Goal: Transaction & Acquisition: Obtain resource

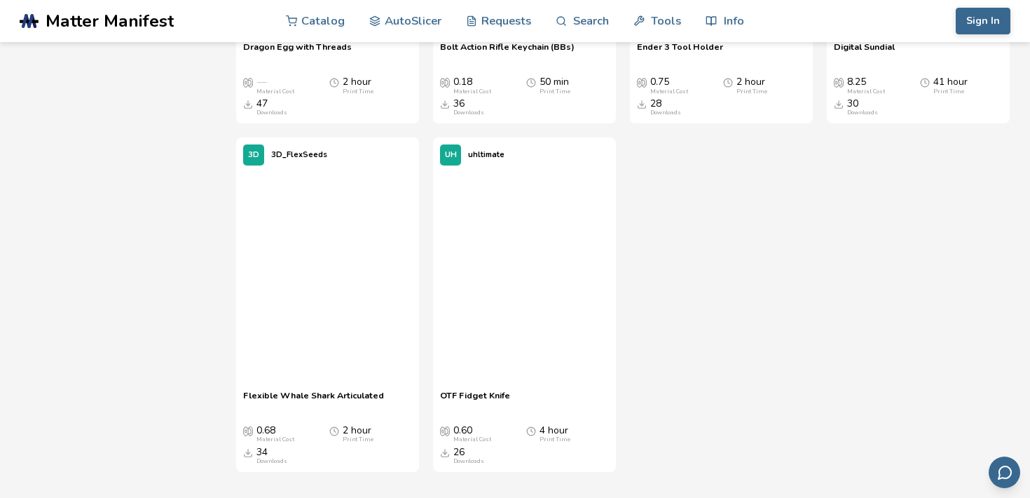
scroll to position [2371, 0]
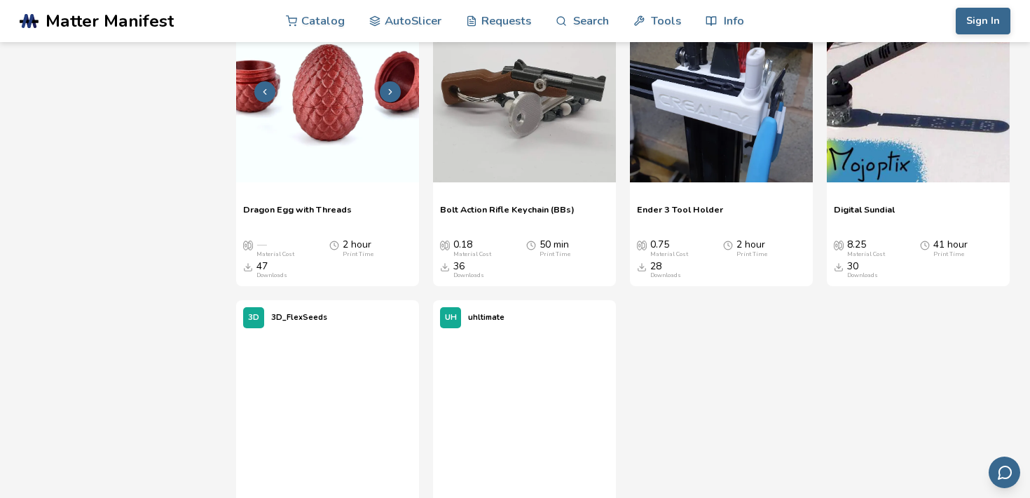
click at [325, 120] on img at bounding box center [327, 90] width 183 height 183
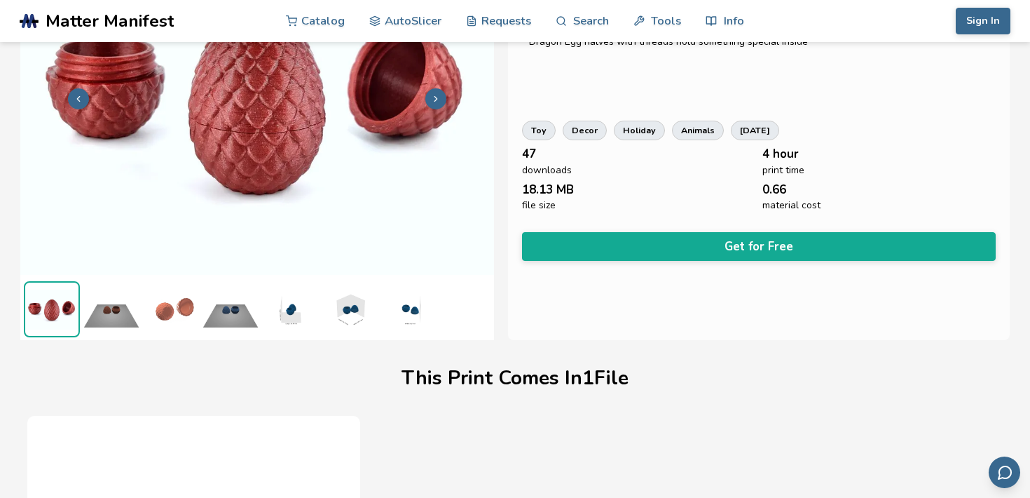
scroll to position [142, 0]
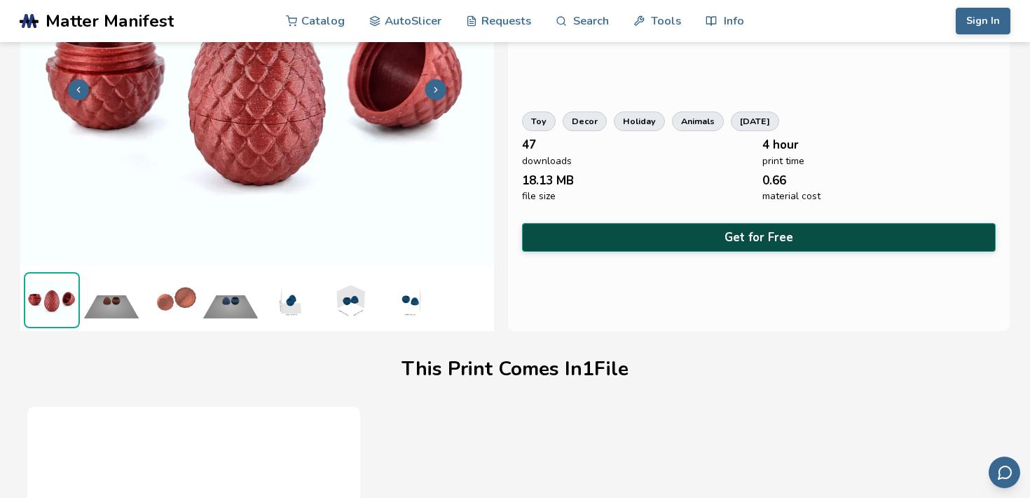
click at [758, 242] on button "Get for Free" at bounding box center [759, 237] width 474 height 29
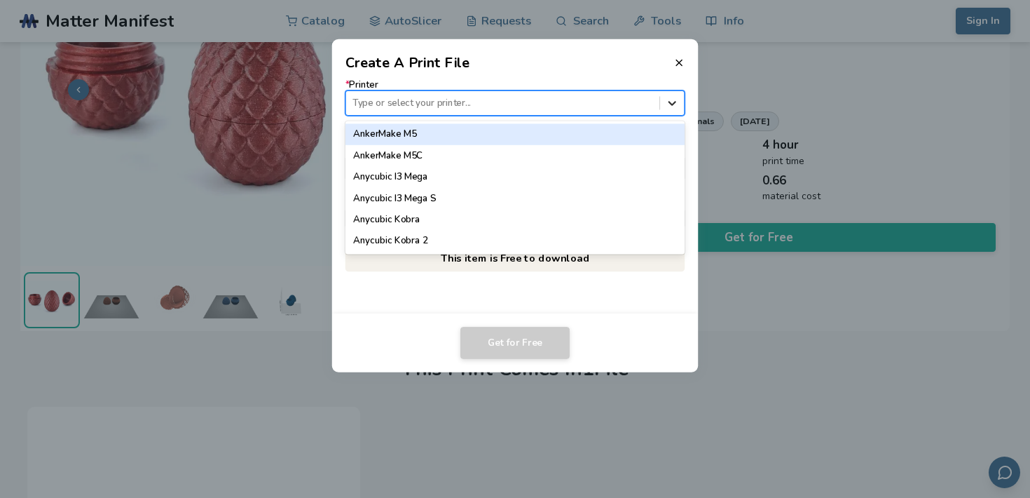
click at [678, 101] on icon at bounding box center [672, 102] width 13 height 13
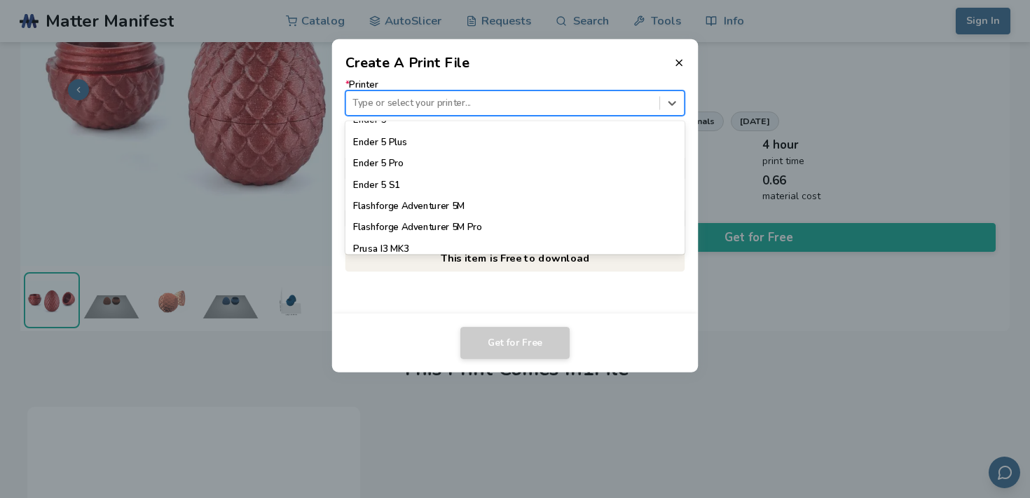
scroll to position [997, 0]
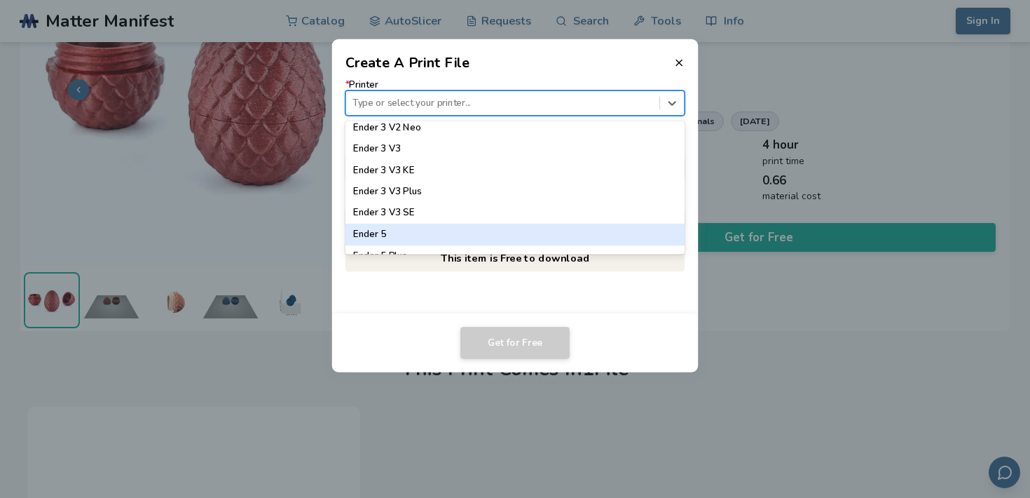
click at [634, 320] on footer "Get for Free" at bounding box center [515, 342] width 367 height 59
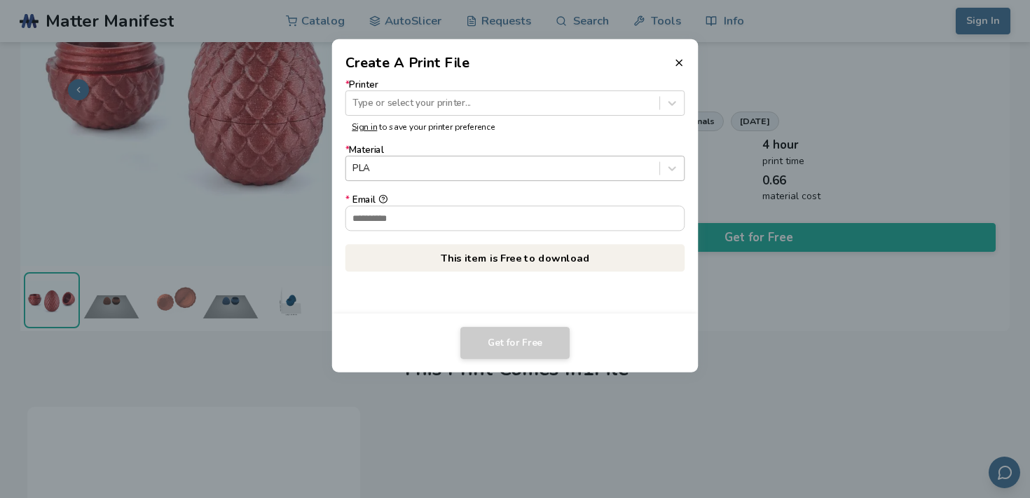
click at [580, 166] on div at bounding box center [502, 168] width 300 height 13
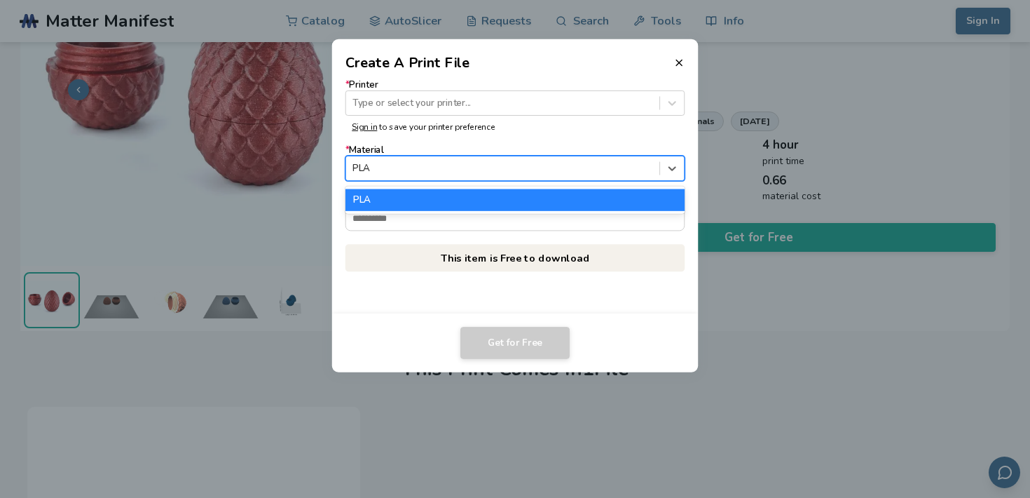
click at [587, 137] on form "* Printer Type or select your printer... Sign in to save your printer preferenc…" at bounding box center [515, 155] width 340 height 151
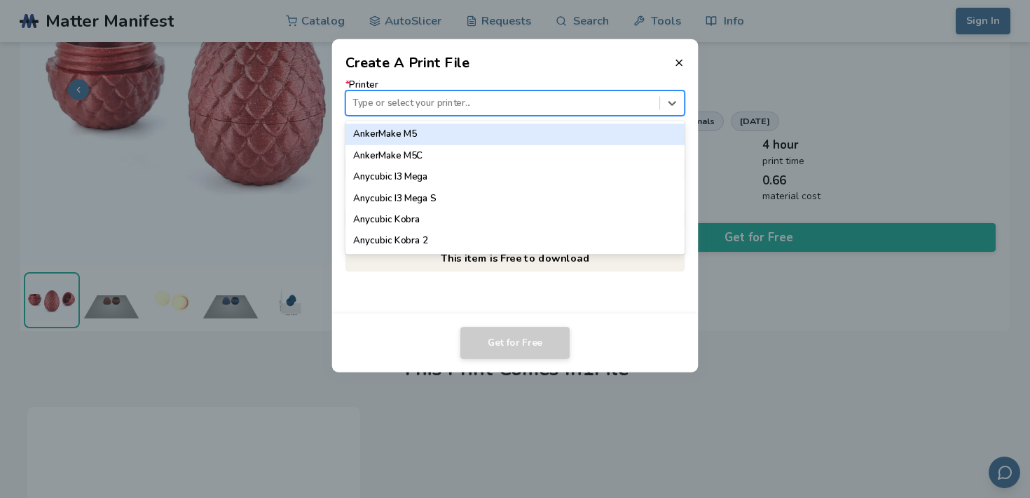
click at [647, 98] on div at bounding box center [502, 102] width 300 height 13
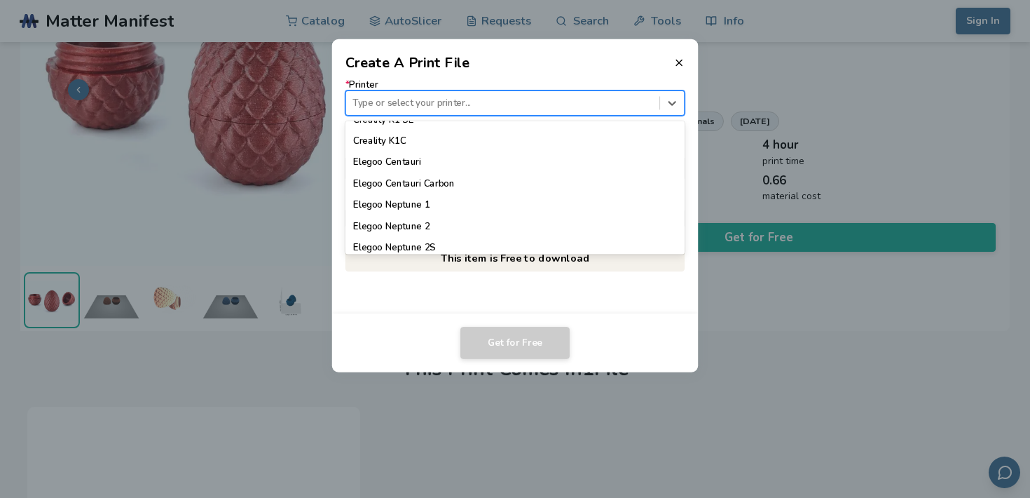
scroll to position [0, 0]
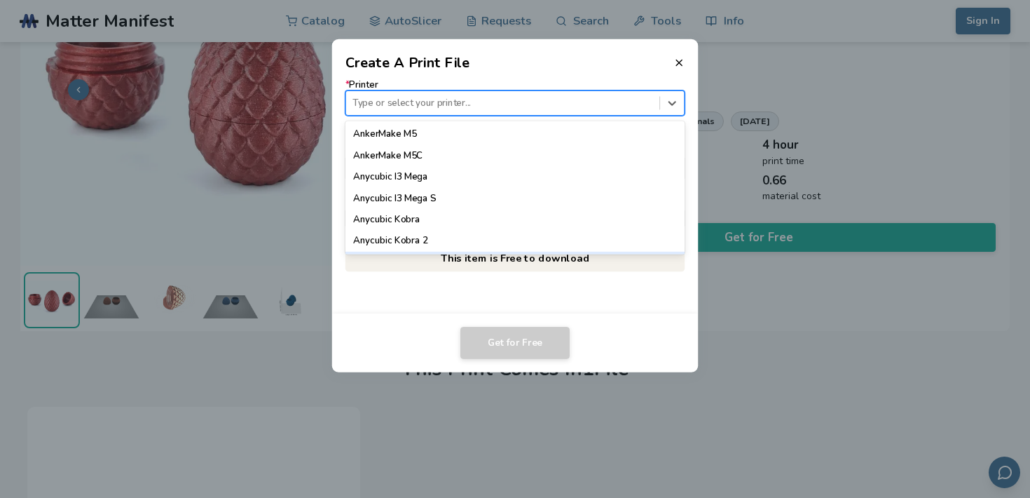
click at [751, 467] on dialog "Create A Print File * Printer Anycubic Kobra 2 Max, 7 of 64. 64 results availab…" at bounding box center [515, 249] width 979 height 473
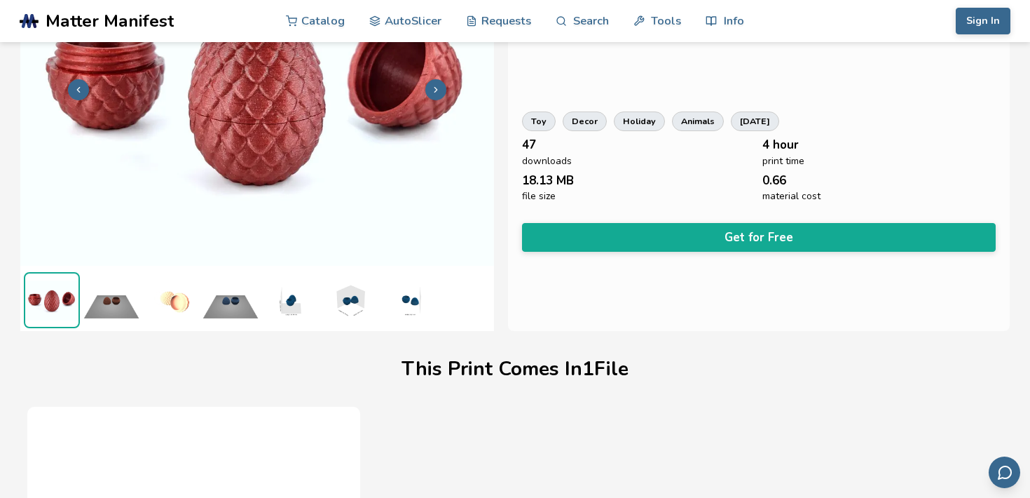
scroll to position [67, 0]
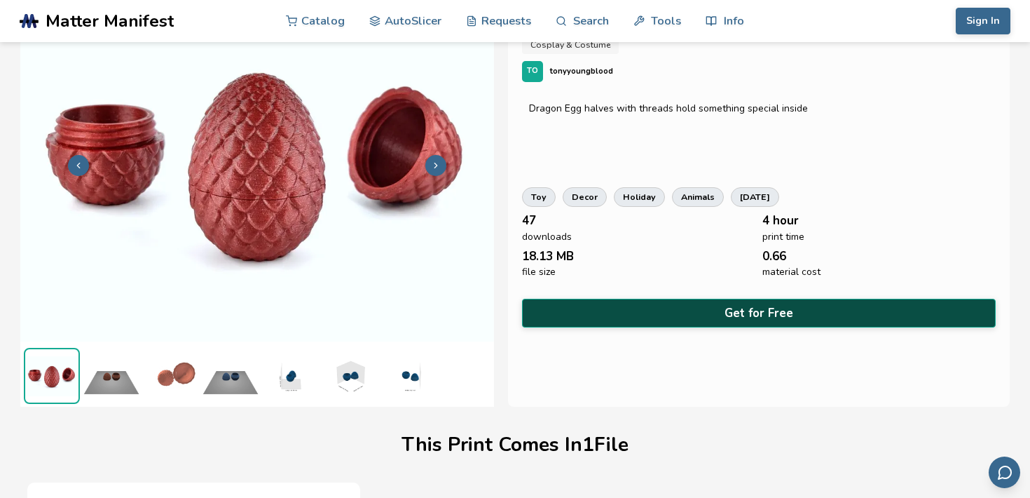
click at [648, 313] on button "Get for Free" at bounding box center [759, 313] width 474 height 29
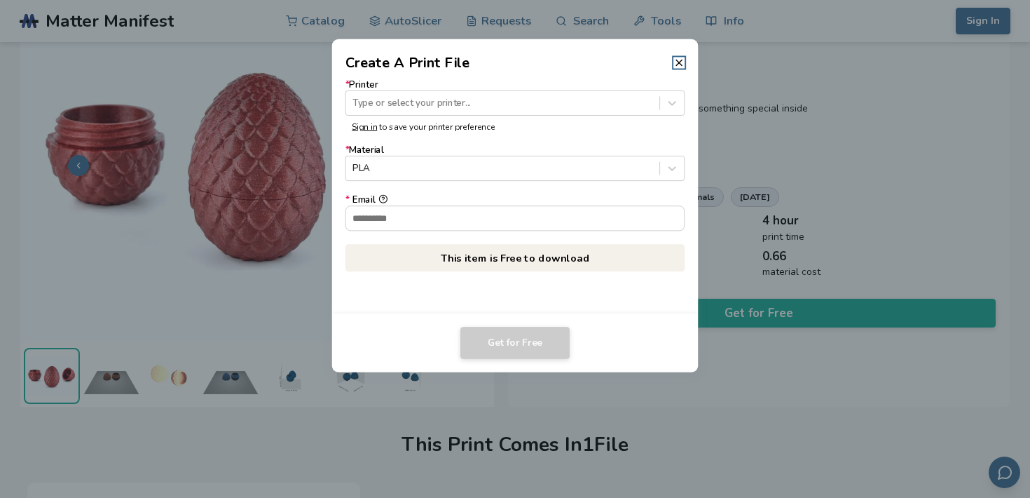
click at [741, 450] on dialog "Create A Print File * Printer Type or select your printer... Sign in to save yo…" at bounding box center [515, 249] width 979 height 473
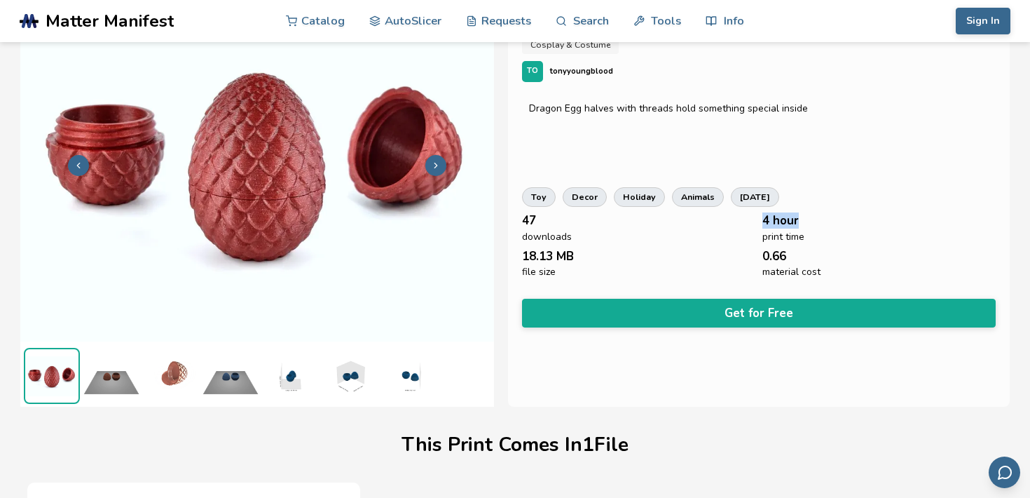
drag, startPoint x: 760, startPoint y: 226, endPoint x: 837, endPoint y: 226, distance: 77.8
click at [840, 226] on div "47 downloads 4 hour print time 18.13 MB file size 0.66 material cost" at bounding box center [759, 246] width 474 height 64
copy span "4 hour"
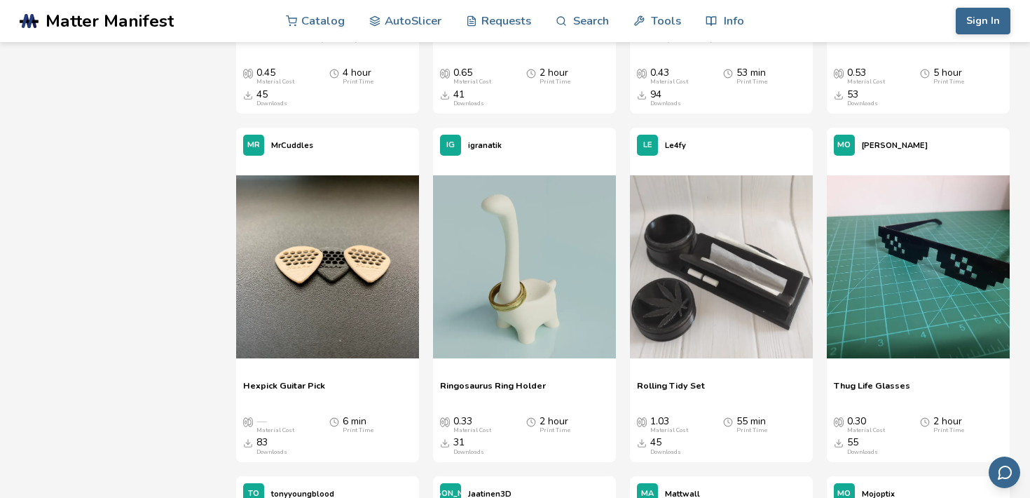
scroll to position [1948, 0]
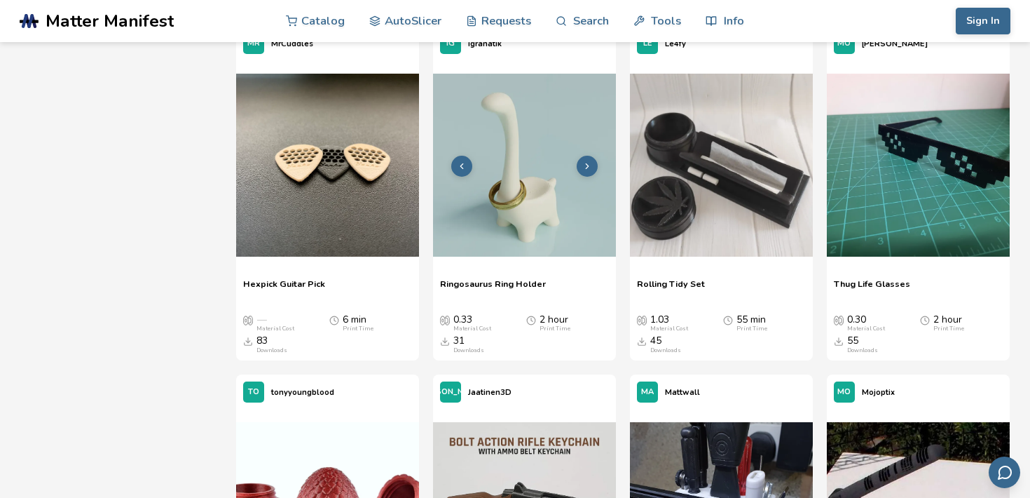
click at [522, 212] on img at bounding box center [524, 165] width 183 height 183
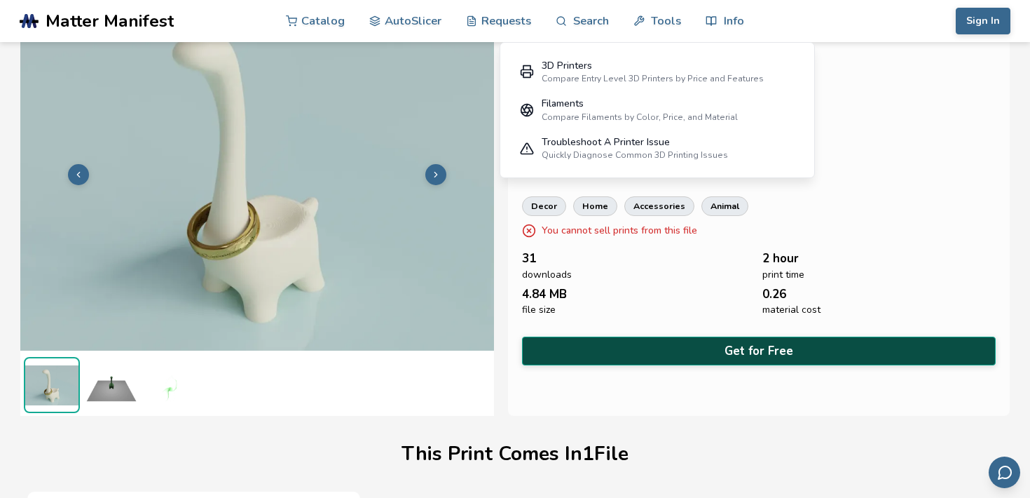
scroll to position [66, 0]
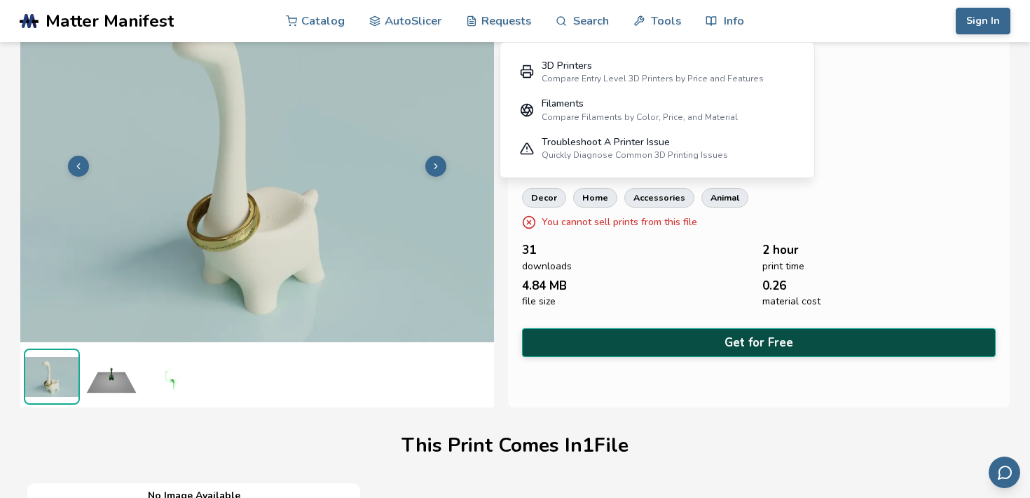
click at [715, 343] on button "Get for Free" at bounding box center [759, 342] width 474 height 29
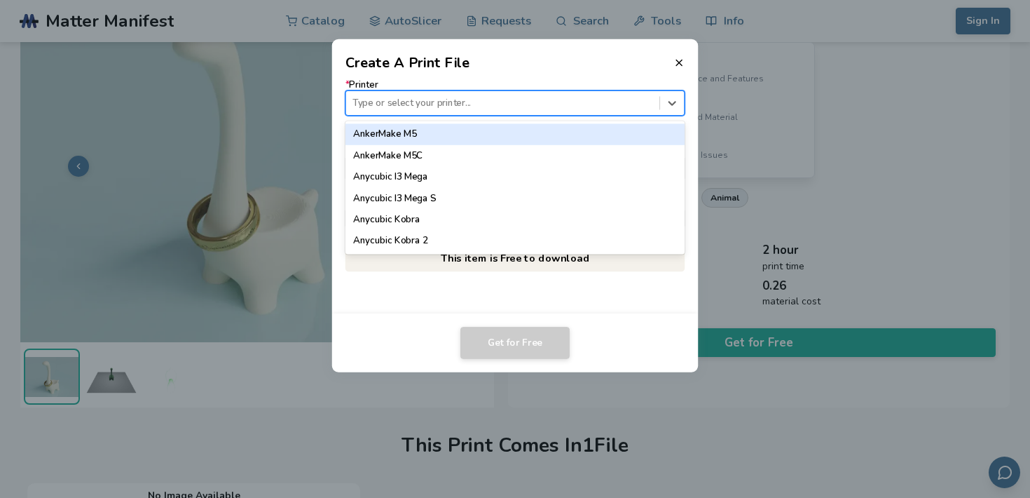
click at [593, 95] on div "Type or select your printer..." at bounding box center [502, 103] width 313 height 19
click at [533, 134] on div "AnkerMake M5" at bounding box center [515, 133] width 340 height 21
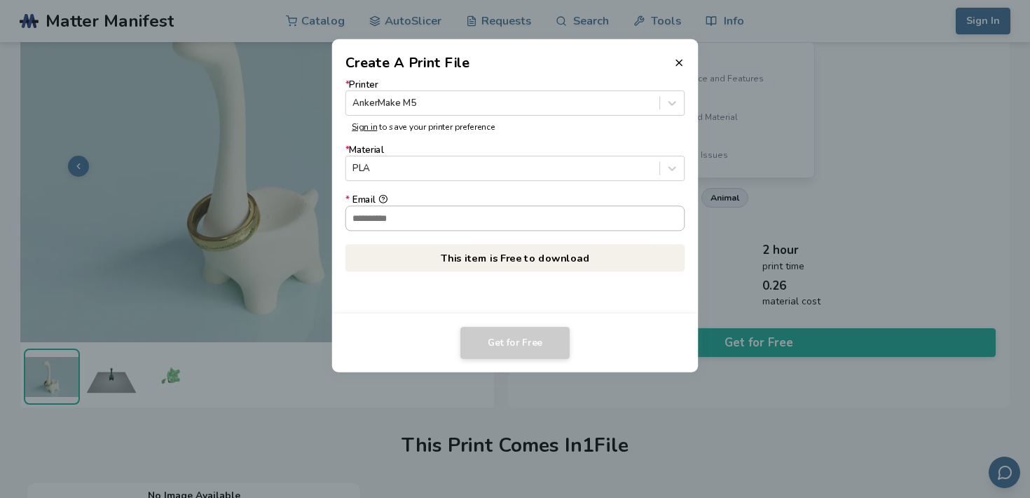
click at [444, 218] on input "* Email" at bounding box center [515, 218] width 338 height 24
type input "**********"
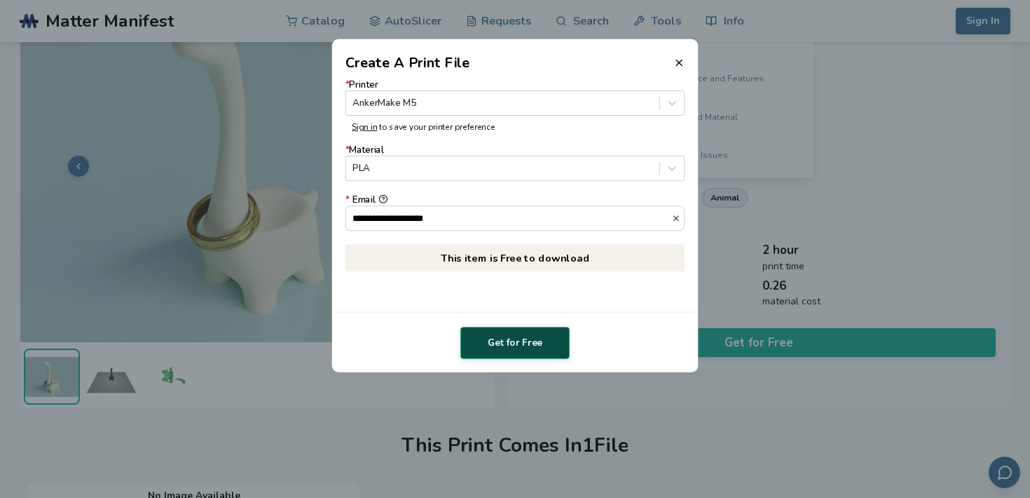
click at [509, 348] on button "Get for Free" at bounding box center [514, 343] width 109 height 32
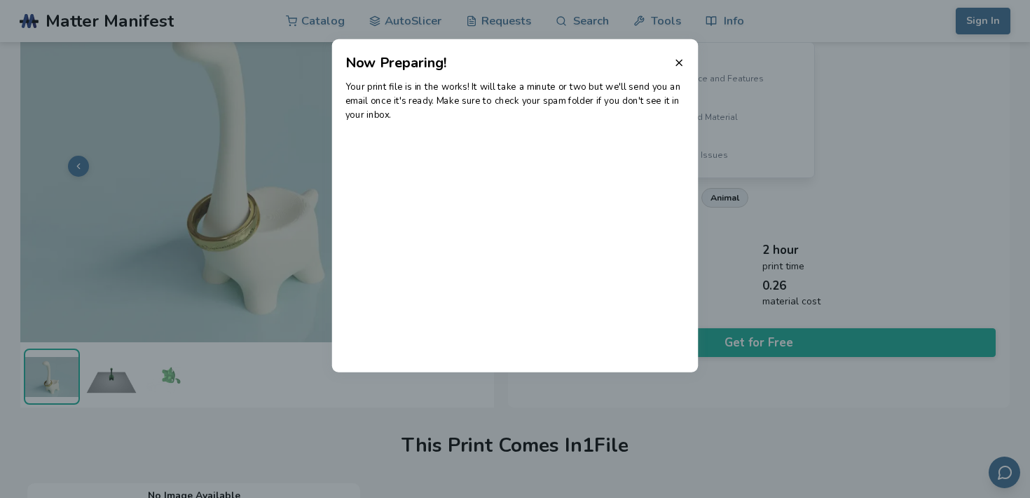
click at [685, 62] on header "Now Preparing!" at bounding box center [515, 56] width 367 height 34
click at [681, 60] on line at bounding box center [679, 63] width 6 height 6
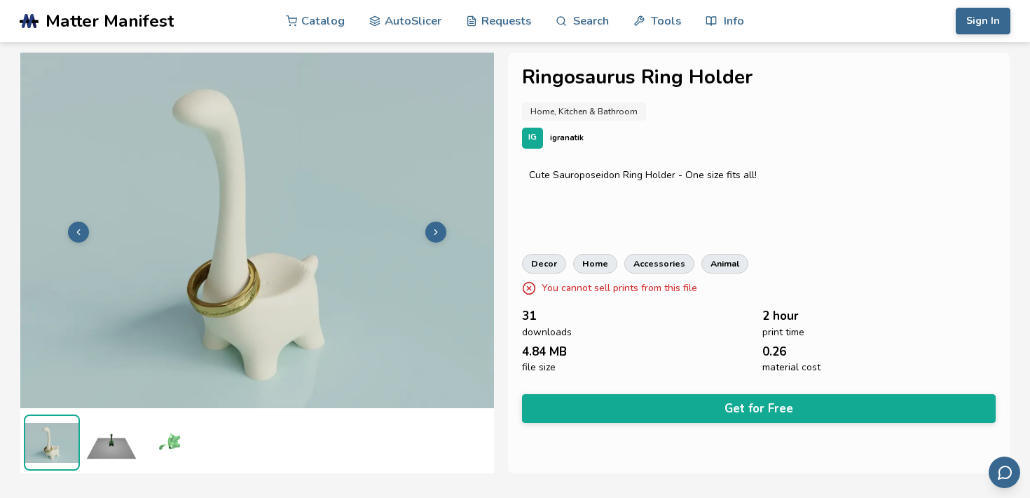
scroll to position [21, 0]
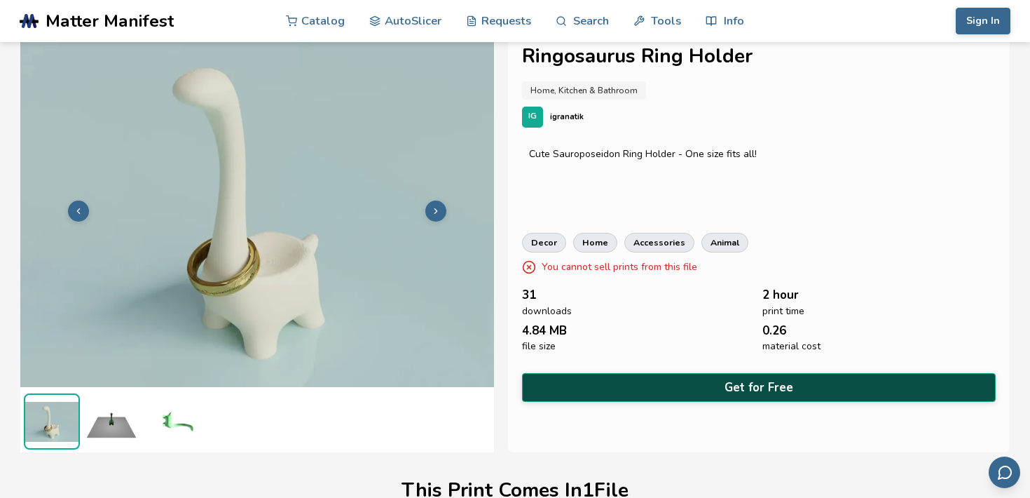
click at [648, 388] on button "Get for Free" at bounding box center [759, 387] width 474 height 29
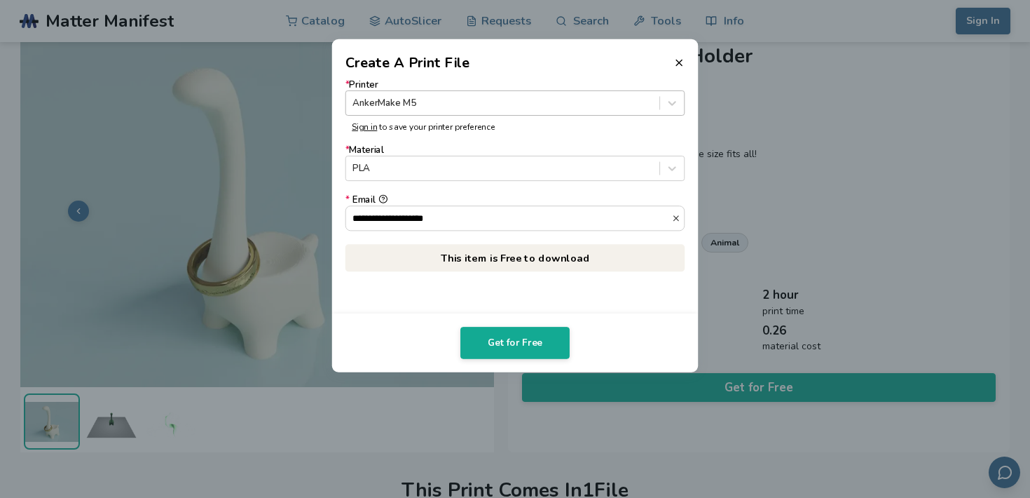
click at [502, 96] on div at bounding box center [502, 102] width 300 height 13
click at [334, 154] on div "**********" at bounding box center [515, 193] width 367 height 240
click at [392, 167] on div at bounding box center [502, 168] width 300 height 13
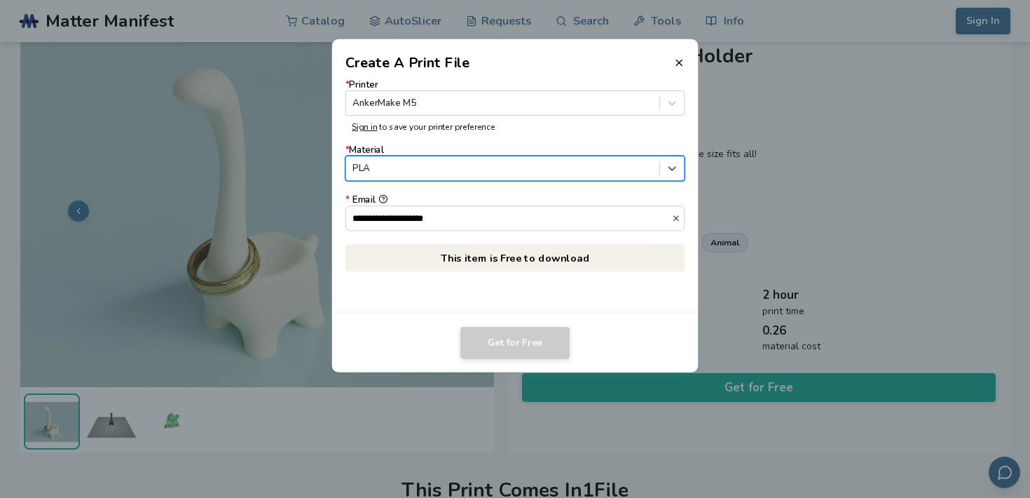
click at [392, 167] on div at bounding box center [502, 168] width 300 height 13
click at [668, 163] on icon at bounding box center [672, 168] width 13 height 13
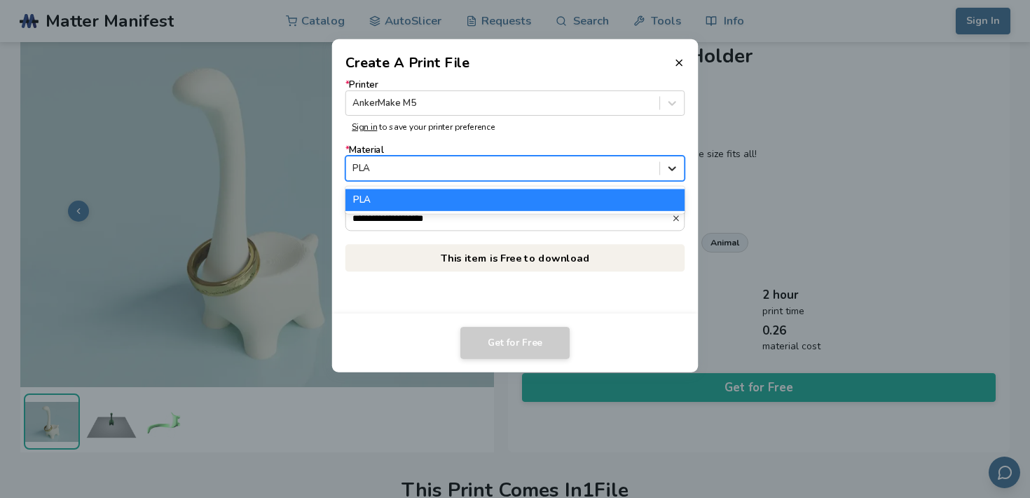
click at [669, 163] on icon at bounding box center [672, 168] width 13 height 13
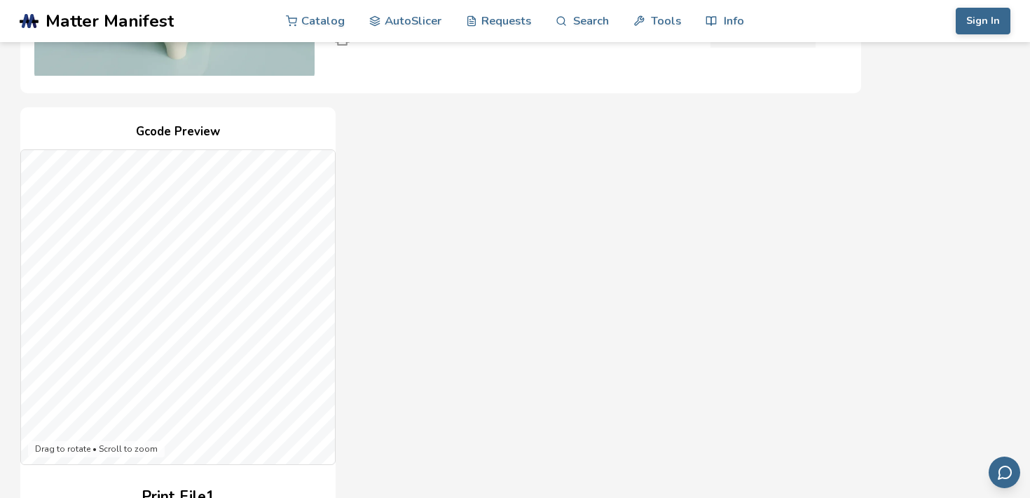
scroll to position [511, 0]
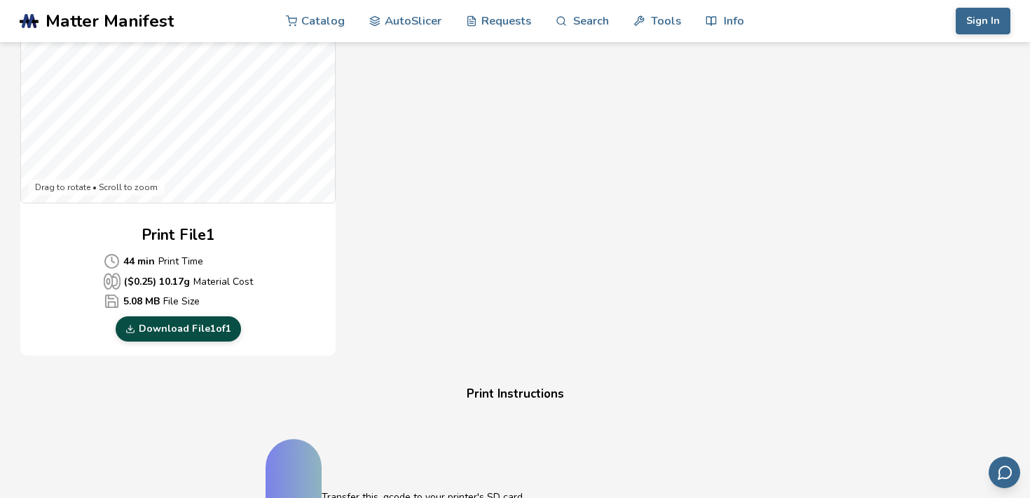
click at [177, 327] on link "Download File 1 of 1" at bounding box center [178, 328] width 125 height 25
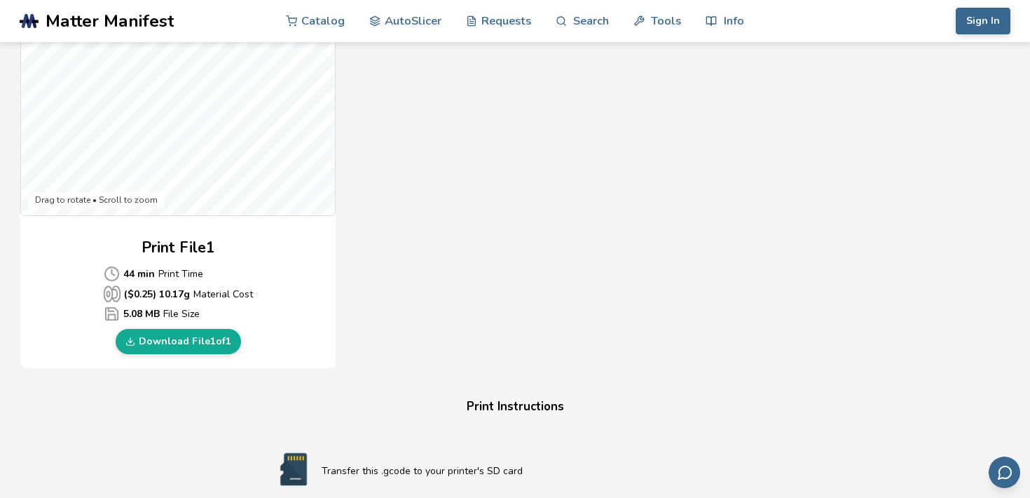
scroll to position [425, 0]
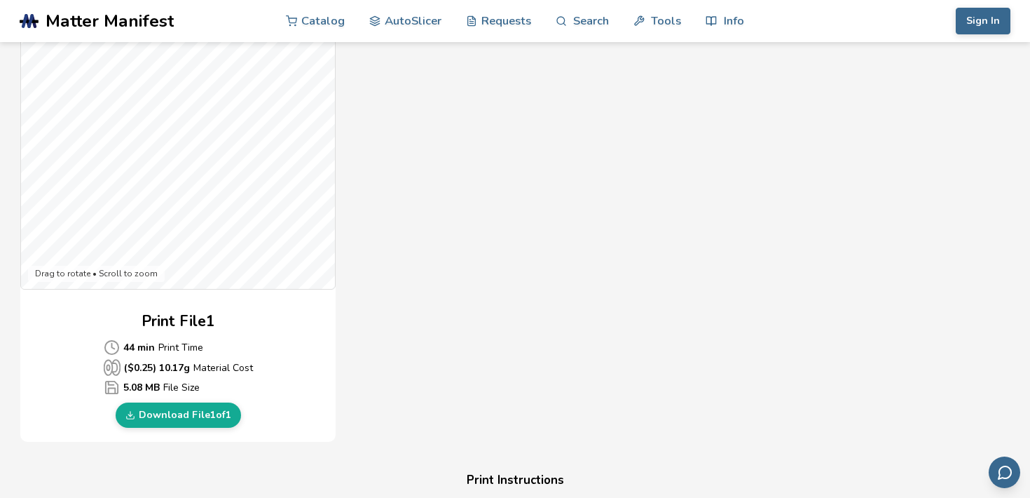
drag, startPoint x: 399, startPoint y: 127, endPoint x: 402, endPoint y: 165, distance: 38.7
click at [405, 165] on div "Gcode Preview Drag to rotate • Scroll to zoom Print File 1 44 min Print Time ($…" at bounding box center [440, 187] width 841 height 510
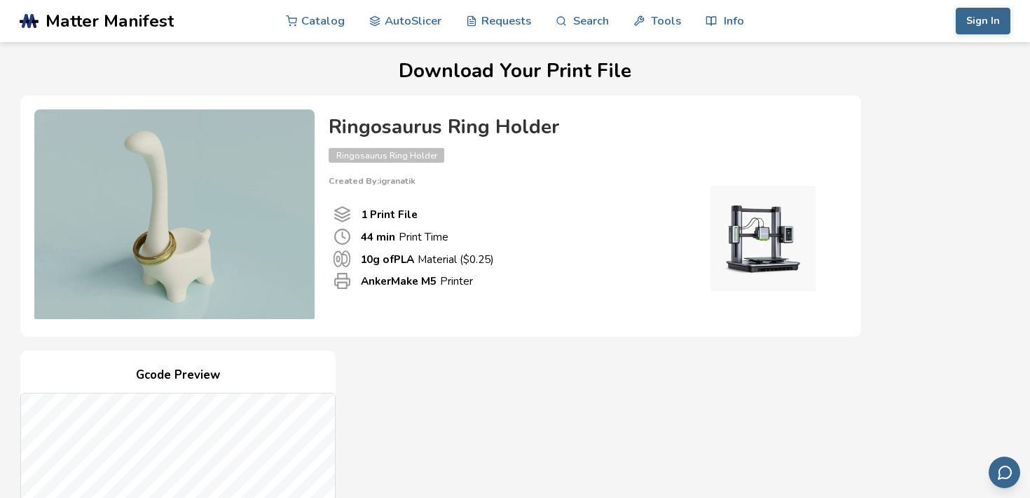
scroll to position [0, 0]
